Goal: Information Seeking & Learning: Learn about a topic

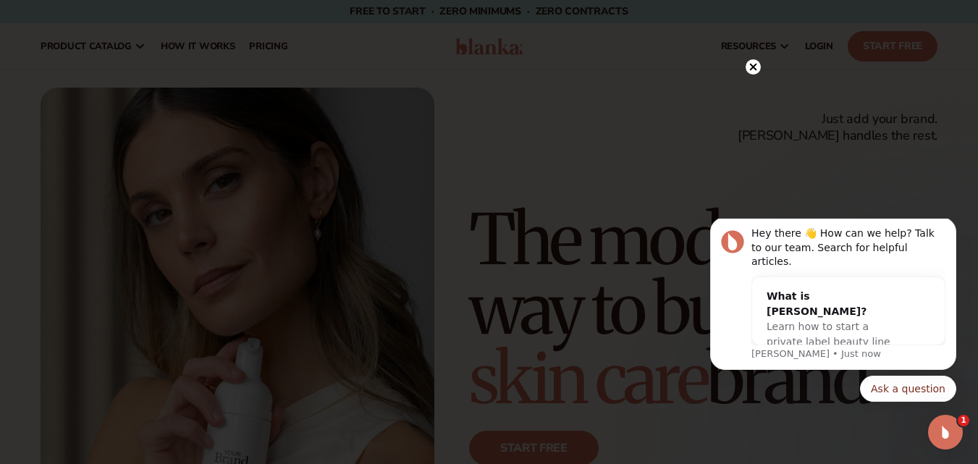
click at [749, 65] on circle at bounding box center [753, 66] width 15 height 15
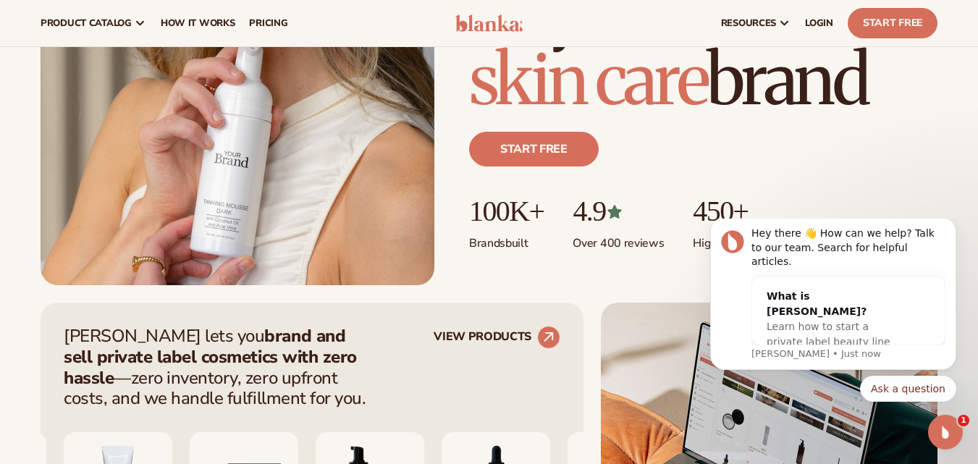
scroll to position [145, 0]
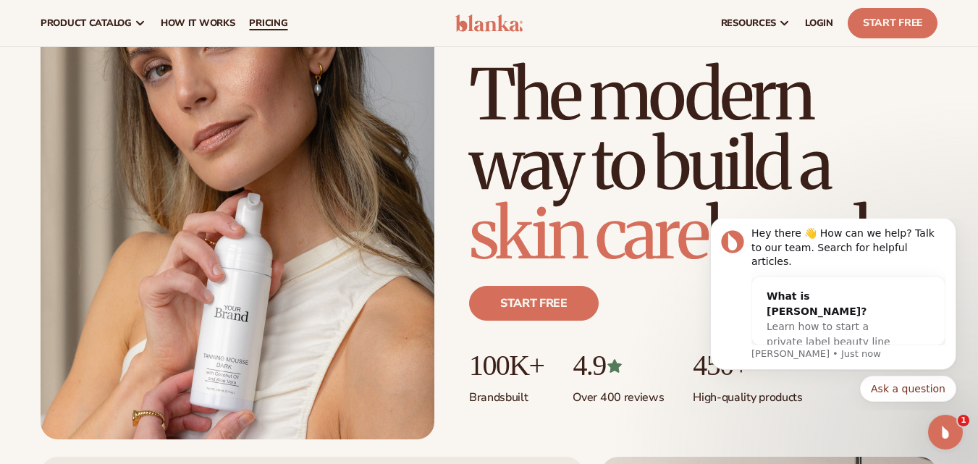
click at [269, 25] on span "pricing" at bounding box center [268, 23] width 38 height 12
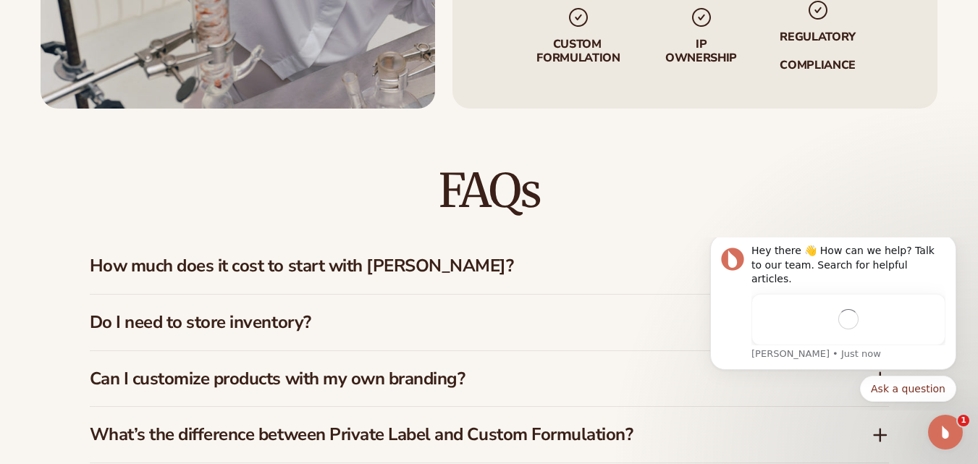
scroll to position [2018, 0]
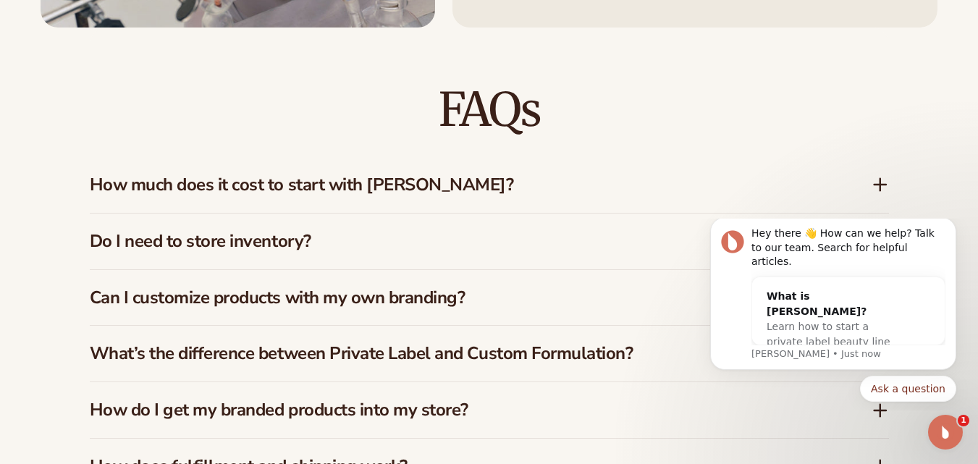
click at [358, 174] on h3 "How much does it cost to start with [PERSON_NAME]?" at bounding box center [459, 184] width 738 height 21
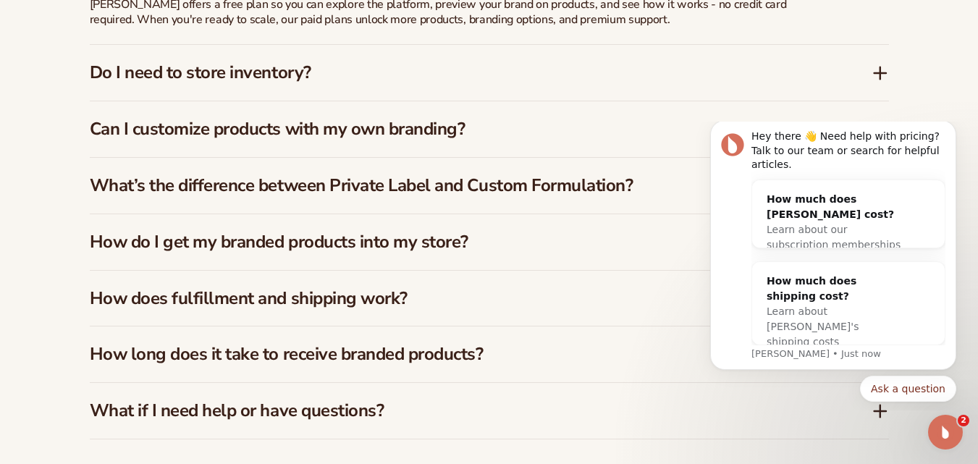
scroll to position [2235, 0]
